Goal: Navigation & Orientation: Find specific page/section

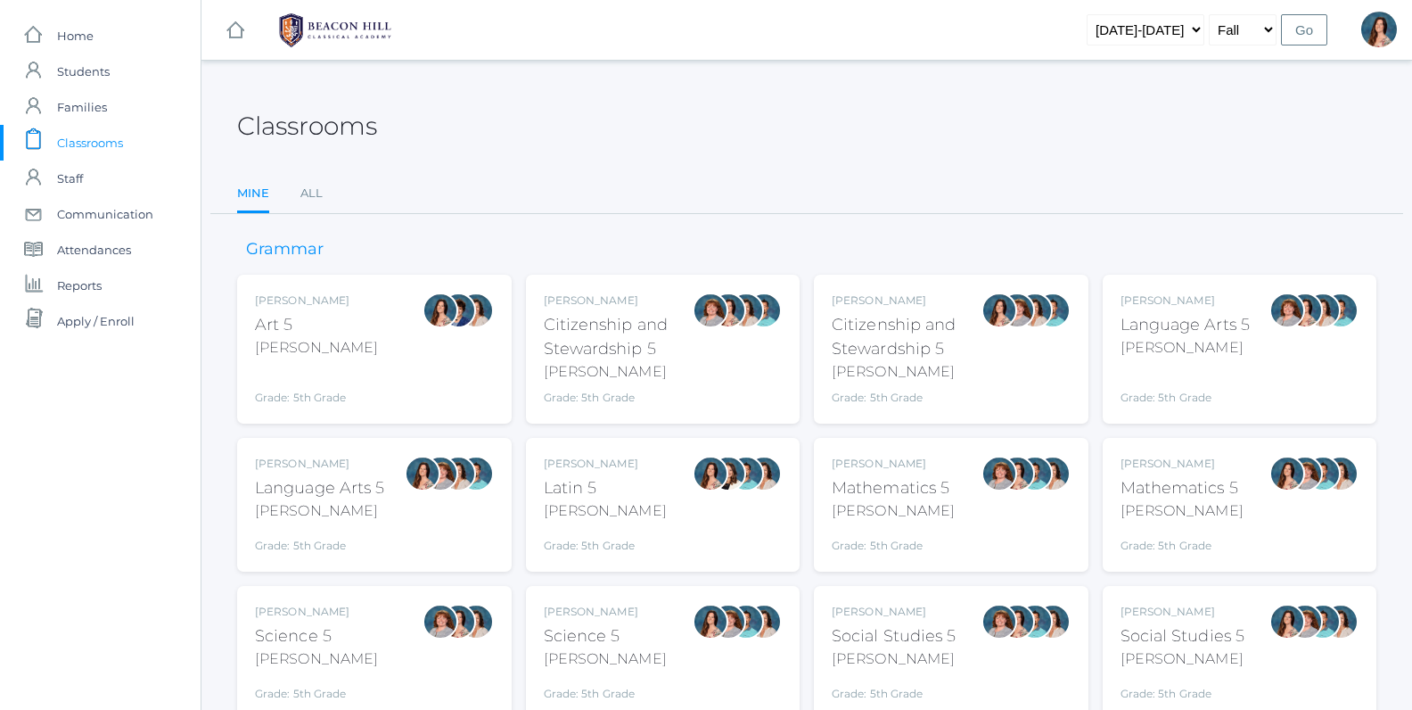
click at [292, 507] on div "[PERSON_NAME]" at bounding box center [320, 510] width 130 height 21
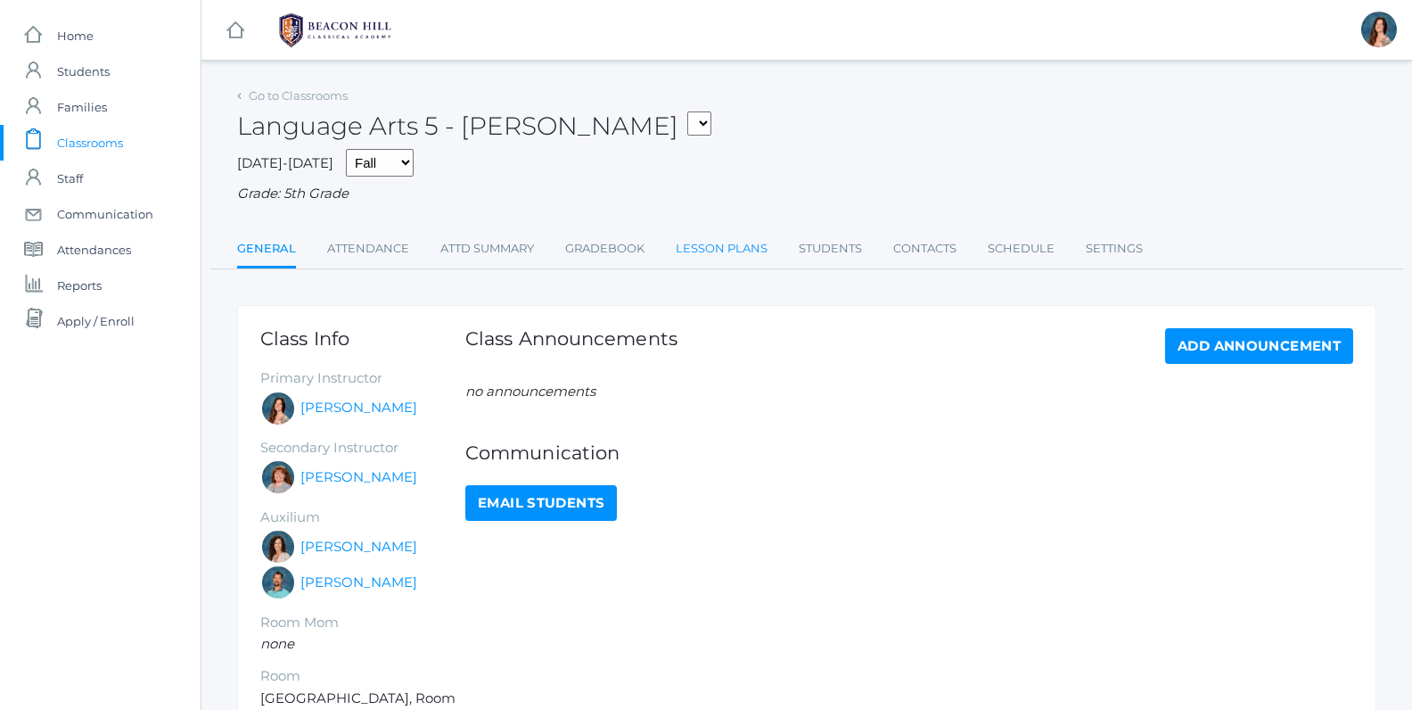
click at [733, 243] on link "Lesson Plans" at bounding box center [722, 249] width 92 height 36
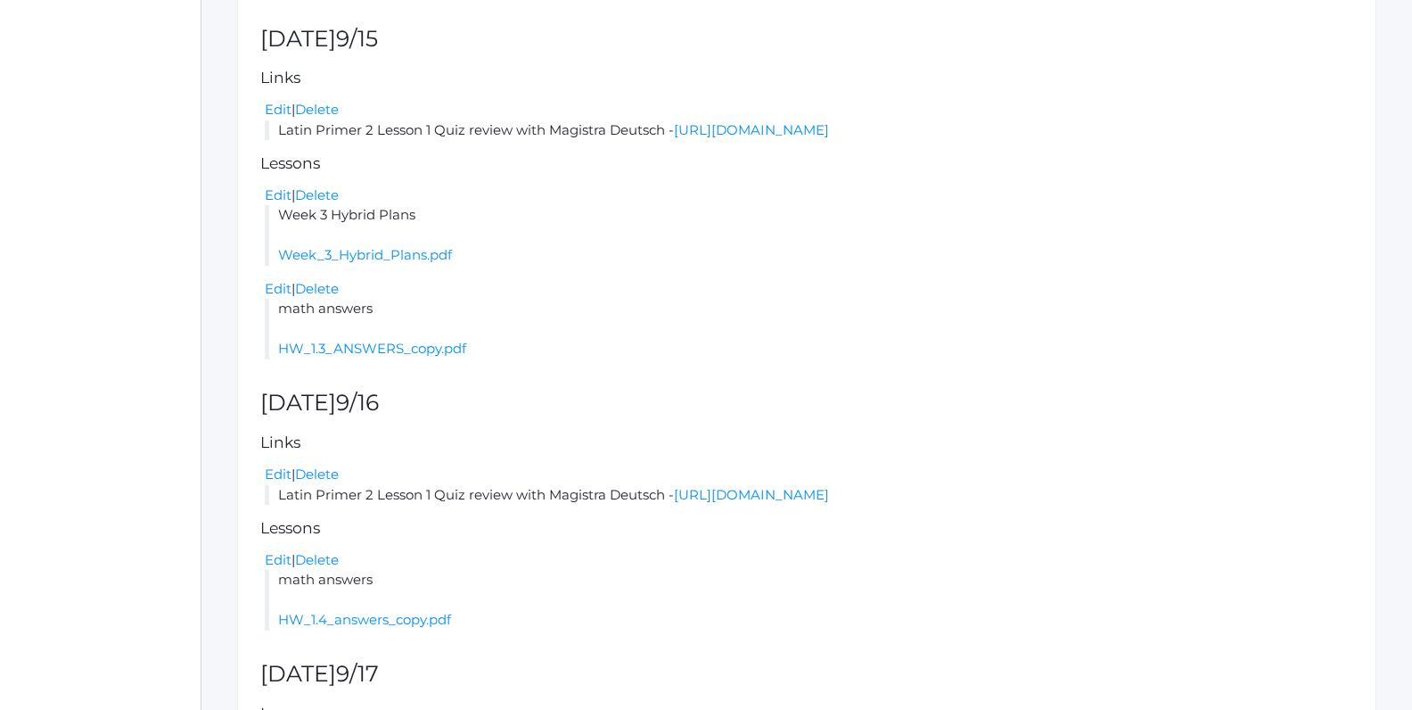
scroll to position [469, 0]
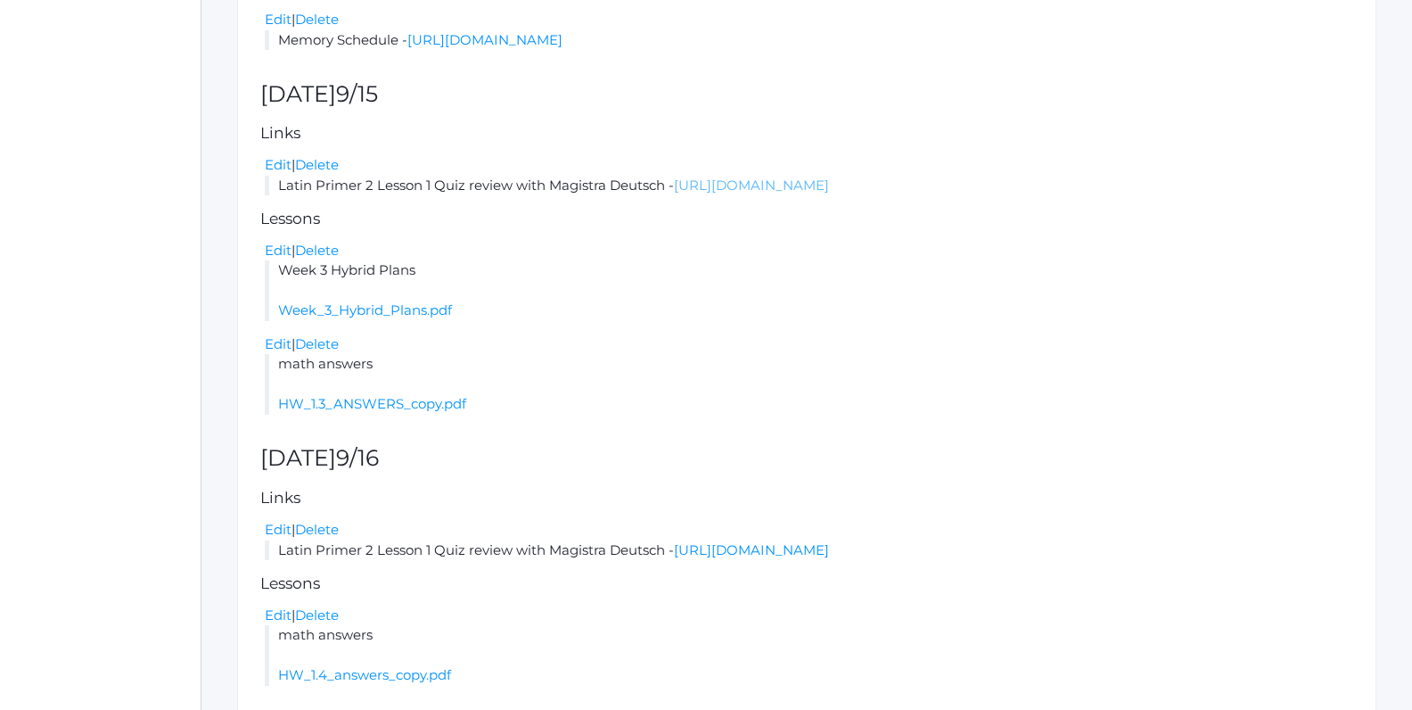
click at [746, 193] on link "[URL][DOMAIN_NAME]" at bounding box center [751, 185] width 155 height 17
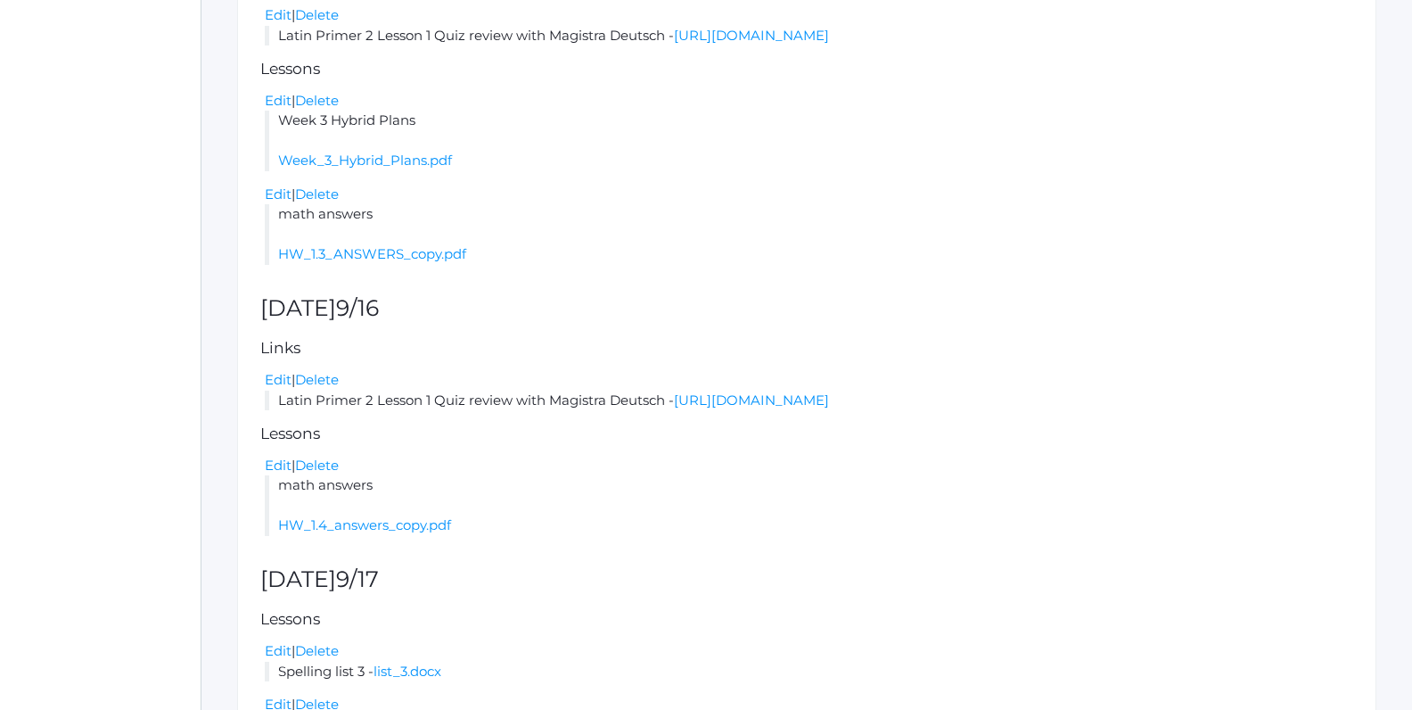
scroll to position [633, 0]
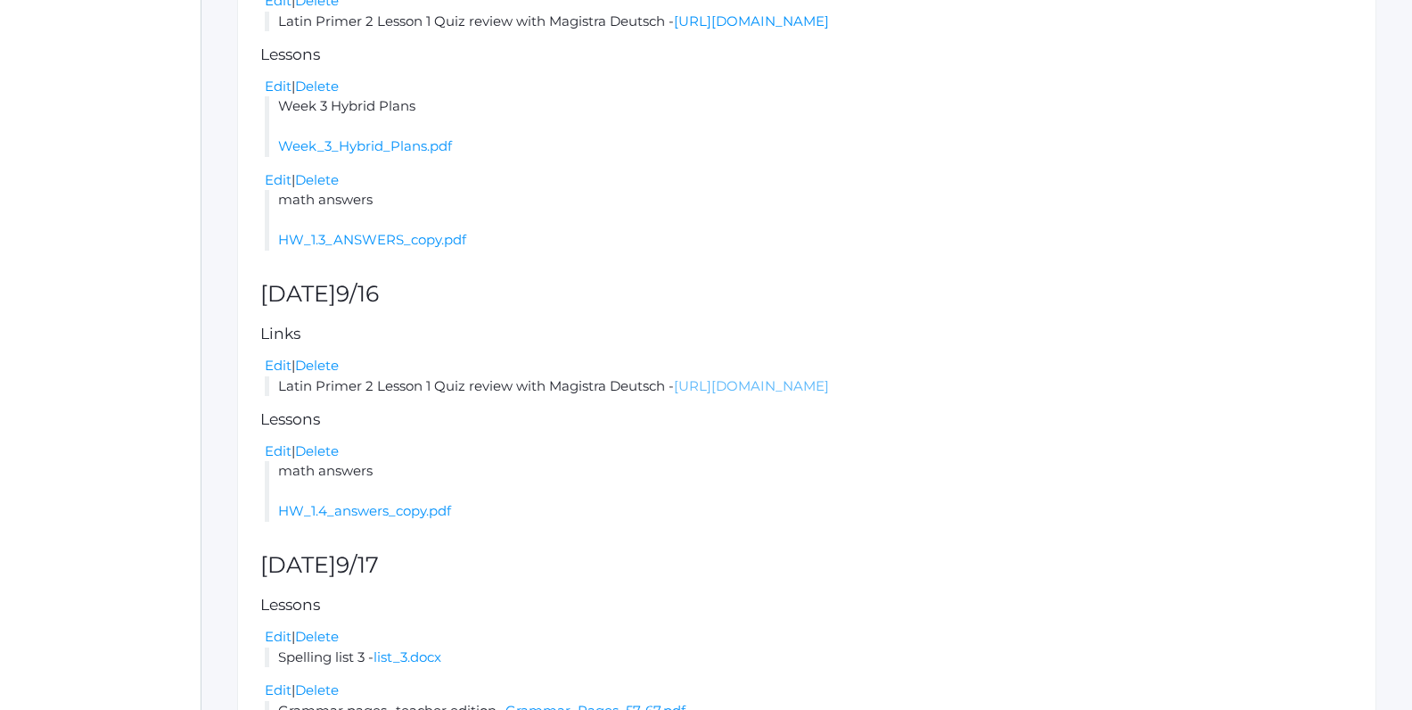
click at [734, 394] on link "[URL][DOMAIN_NAME]" at bounding box center [751, 385] width 155 height 17
